Goal: Transaction & Acquisition: Subscribe to service/newsletter

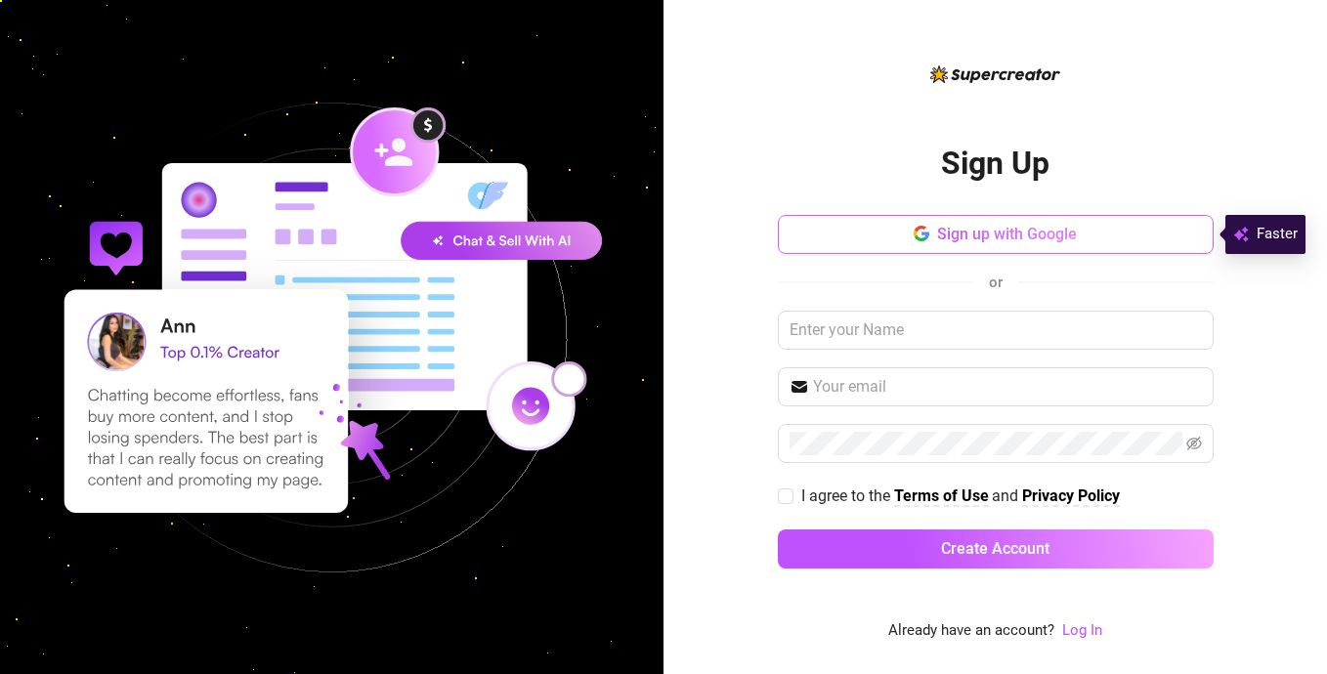
click at [955, 239] on span "Sign up with Google" at bounding box center [1007, 234] width 140 height 19
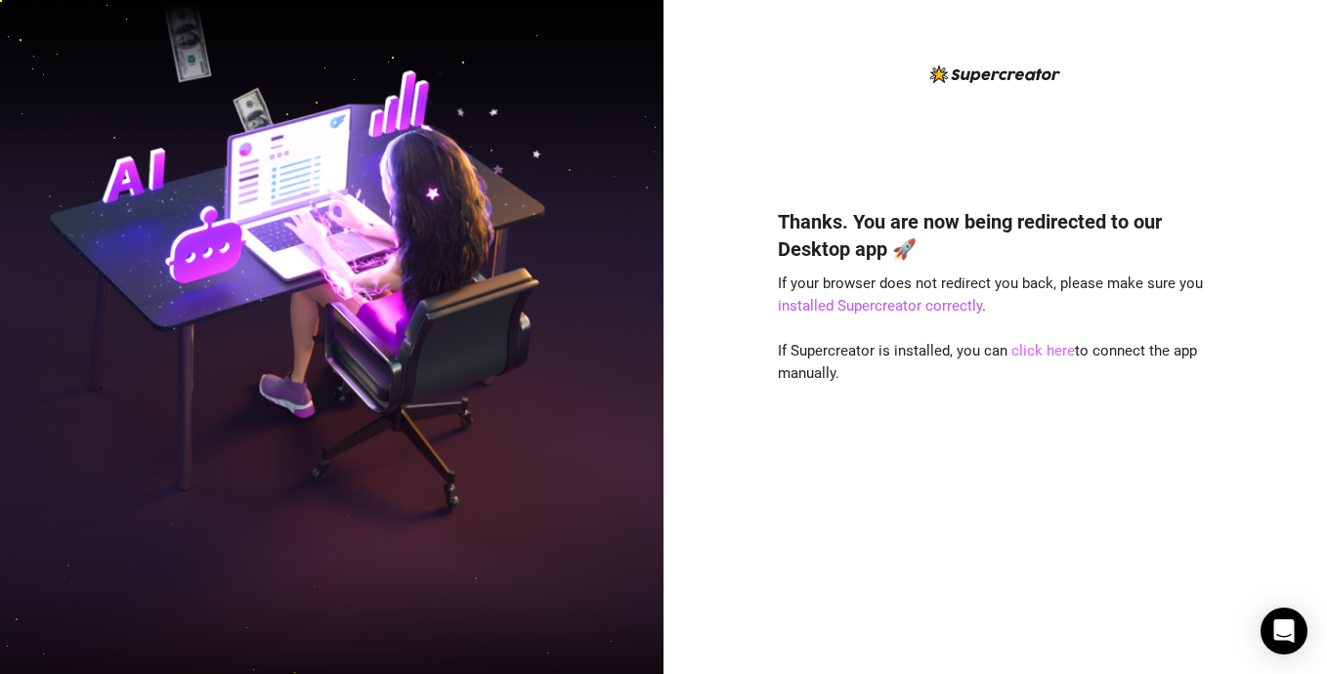
click at [1033, 353] on link "click here" at bounding box center [1043, 351] width 64 height 18
click at [1020, 355] on link "click here" at bounding box center [1043, 351] width 64 height 18
